Goal: Navigation & Orientation: Find specific page/section

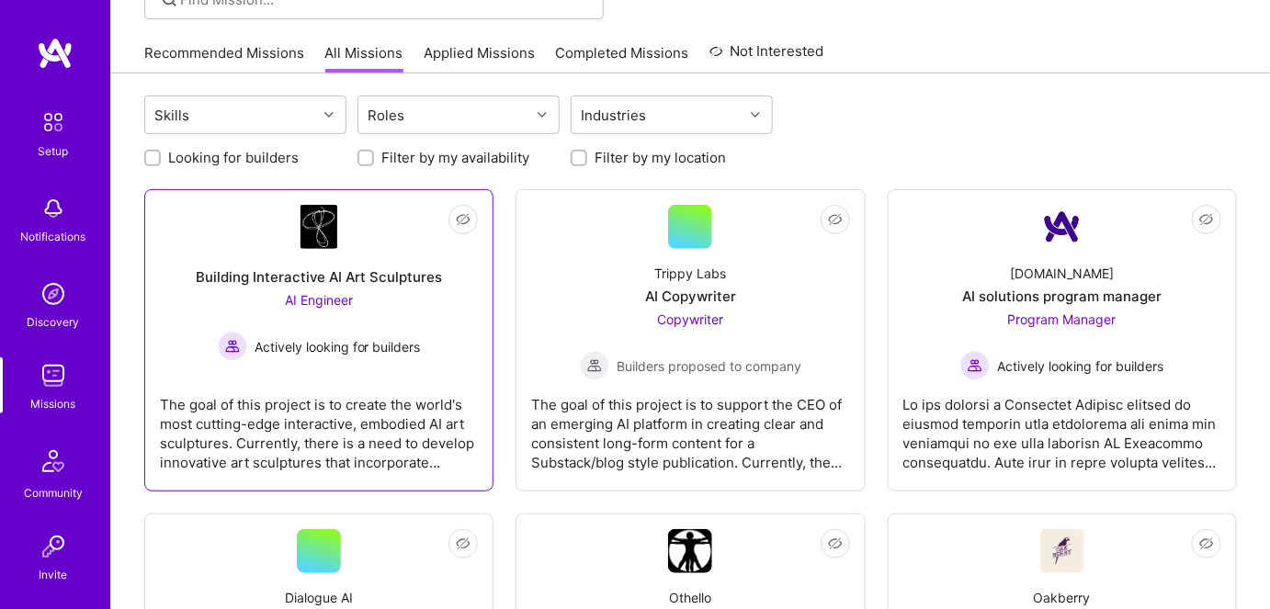
scroll to position [166, 0]
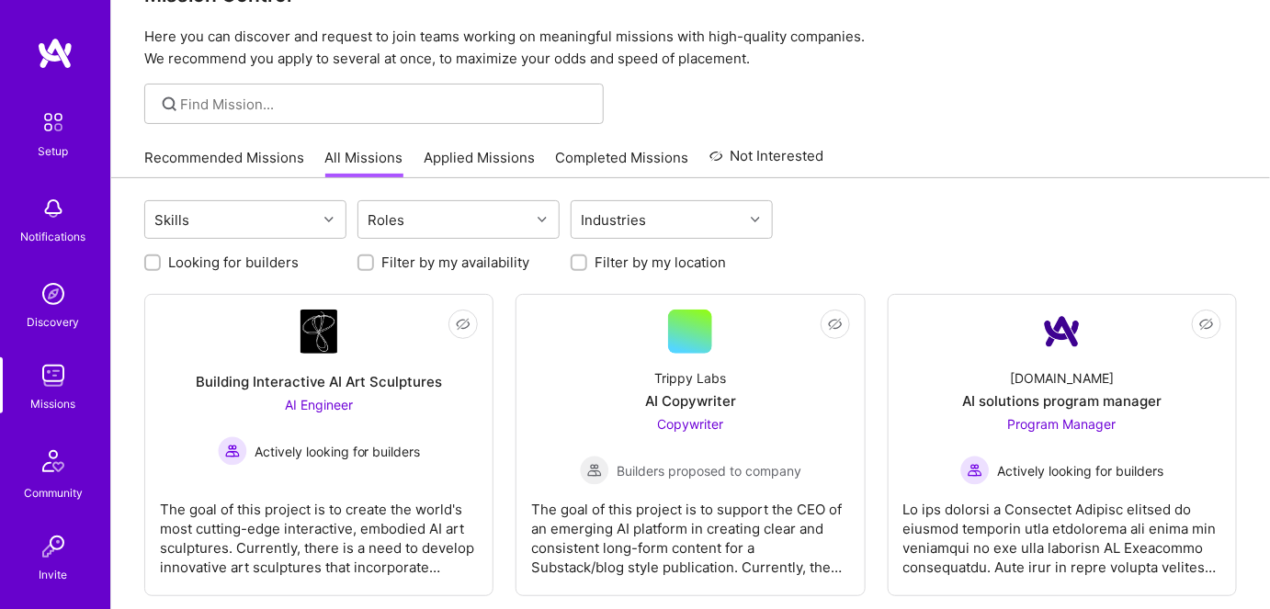
scroll to position [83, 0]
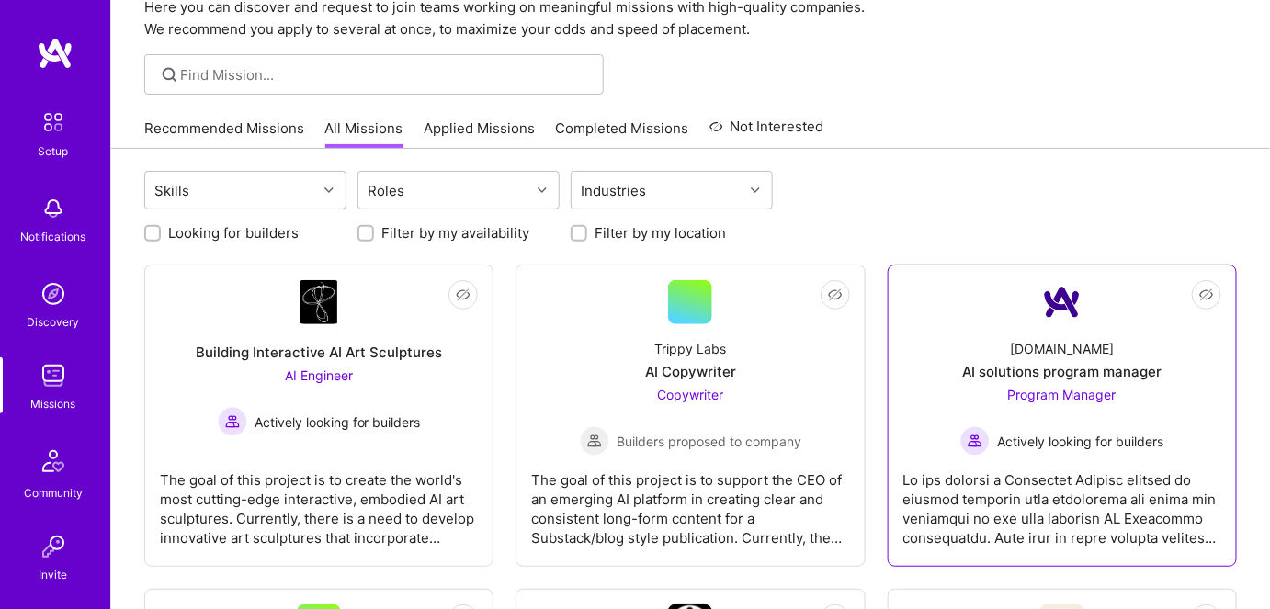
click at [1063, 495] on div at bounding box center [1062, 502] width 318 height 92
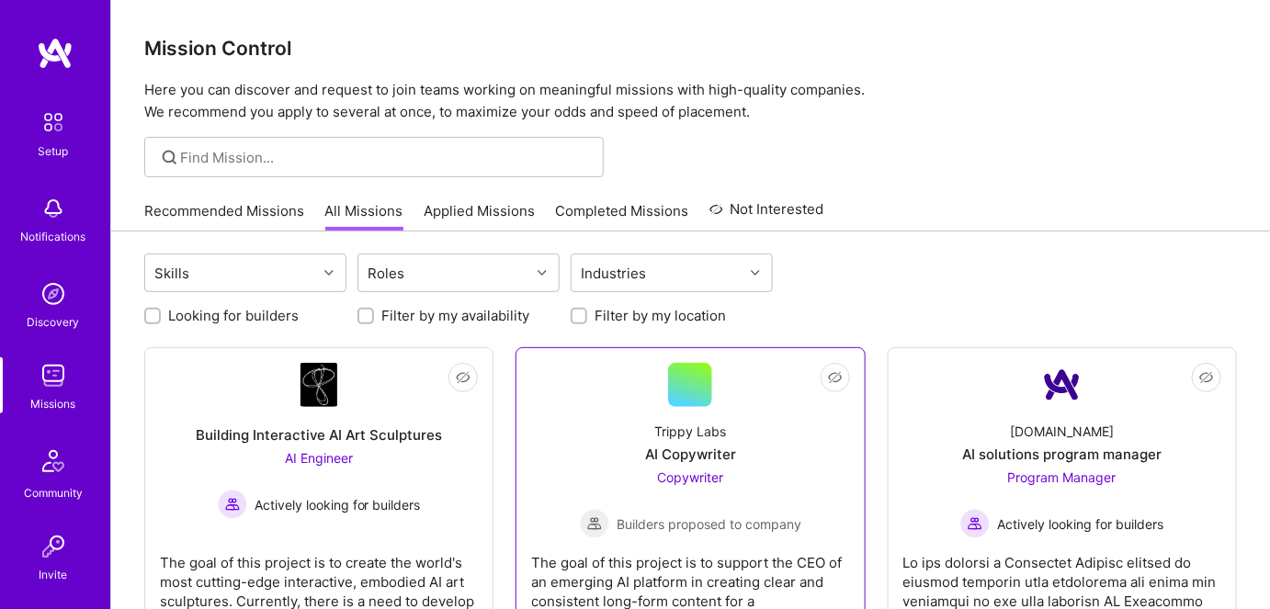
scroll to position [83, 0]
